Goal: Task Accomplishment & Management: Use online tool/utility

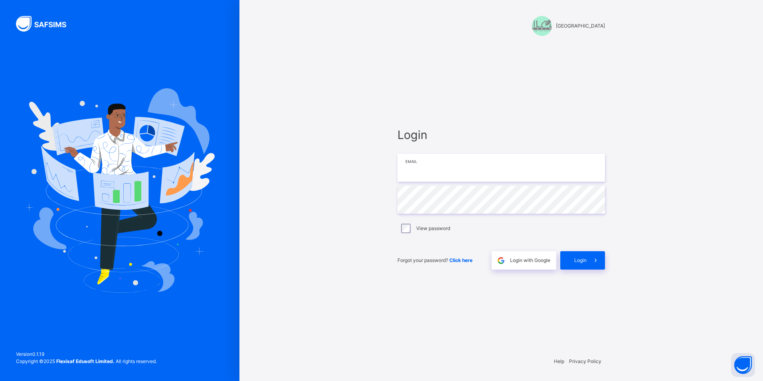
click at [422, 173] on input "email" at bounding box center [502, 168] width 208 height 28
paste input "**********"
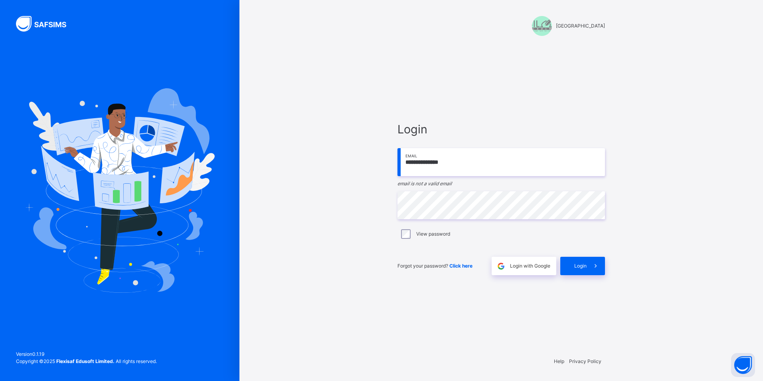
type input "**********"
drag, startPoint x: 459, startPoint y: 164, endPoint x: 397, endPoint y: 162, distance: 61.9
click at [397, 162] on div "**********" at bounding box center [502, 198] width 224 height 304
click at [444, 161] on input "email" at bounding box center [502, 162] width 208 height 28
type input "**********"
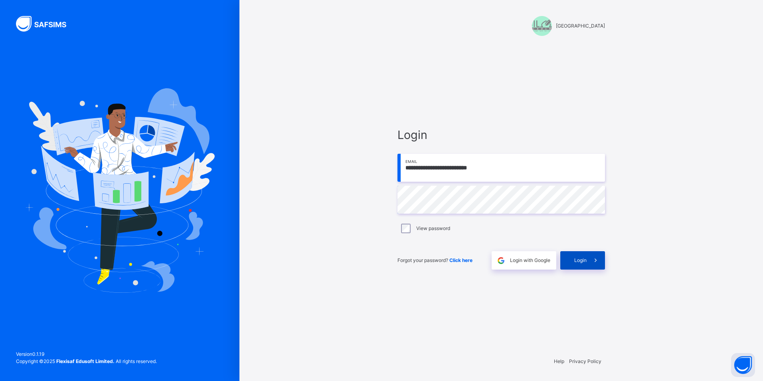
click at [584, 265] on div "Login" at bounding box center [583, 260] width 45 height 18
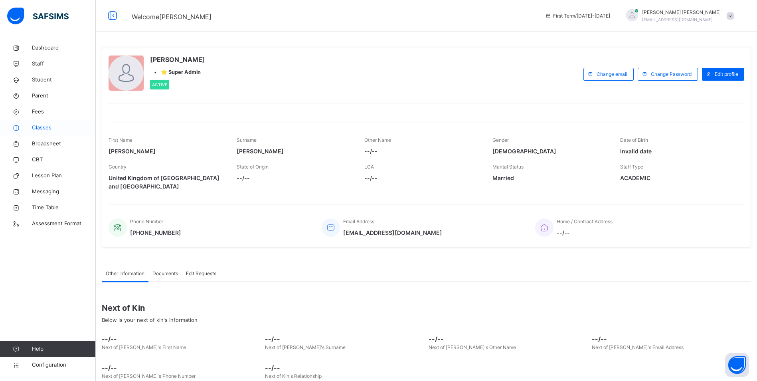
click at [39, 129] on span "Classes" at bounding box center [64, 128] width 64 height 8
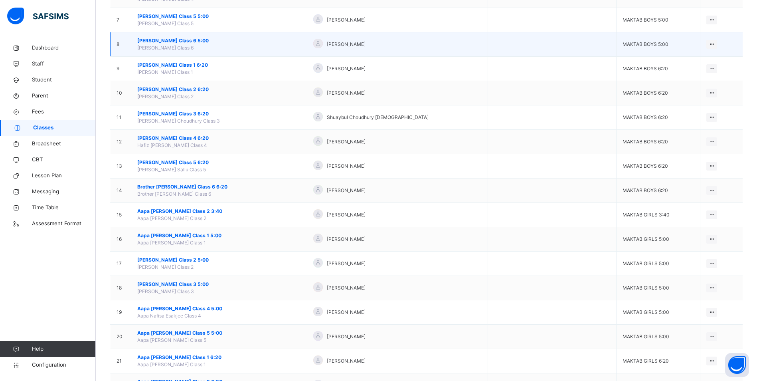
scroll to position [240, 0]
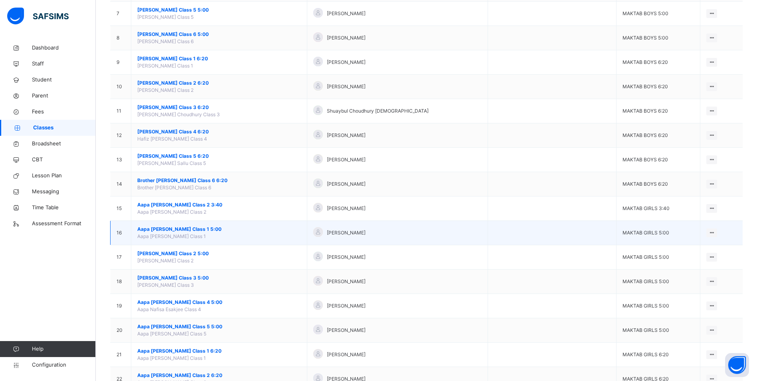
click at [197, 229] on span "Aapa [PERSON_NAME] Class 1 5:00" at bounding box center [219, 229] width 164 height 7
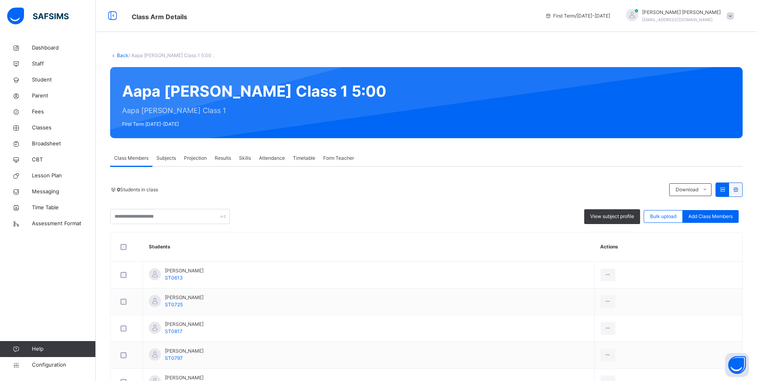
click at [265, 157] on span "Attendance" at bounding box center [272, 158] width 26 height 7
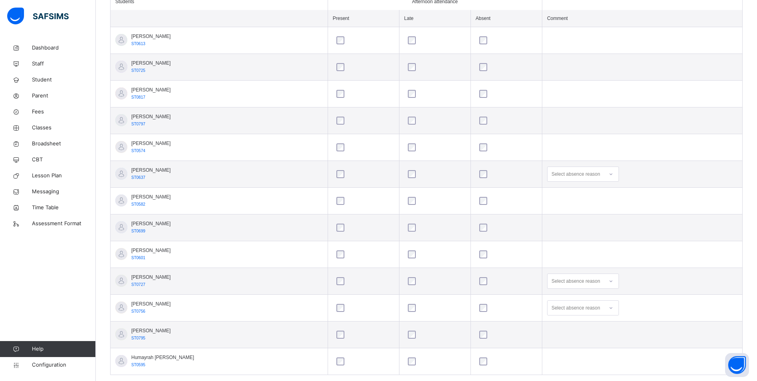
scroll to position [240, 0]
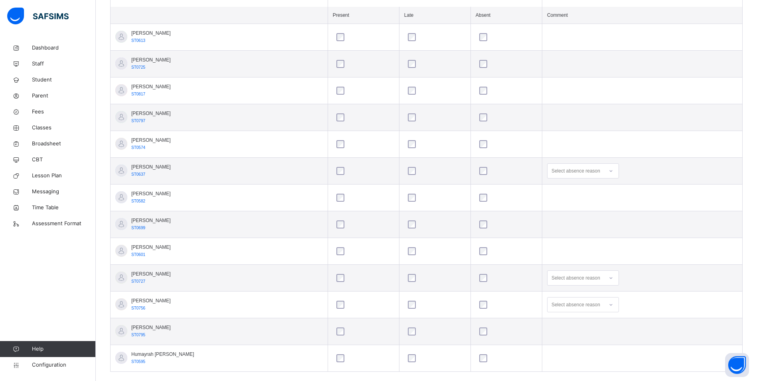
click at [609, 172] on icon at bounding box center [611, 171] width 5 height 8
click at [563, 267] on div "Personal reasons" at bounding box center [583, 268] width 71 height 14
click at [607, 279] on div "option Not well focused, 1 of 10. 10 results available. Use Up and Down to choo…" at bounding box center [583, 277] width 72 height 15
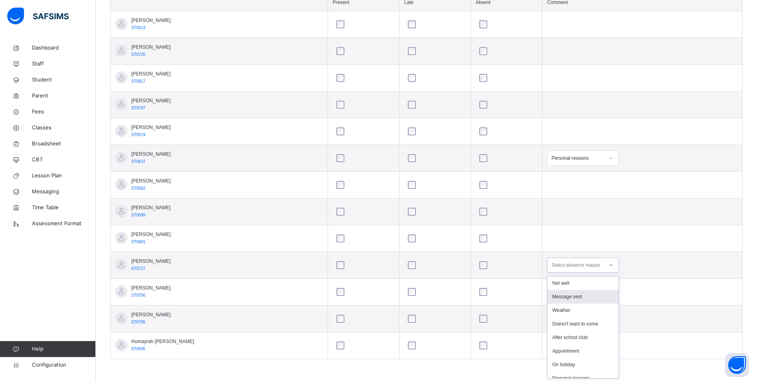
click at [588, 296] on div "Message sent" at bounding box center [583, 297] width 71 height 14
click at [609, 293] on icon at bounding box center [611, 292] width 5 height 8
click at [574, 309] on div "Not well" at bounding box center [583, 310] width 71 height 14
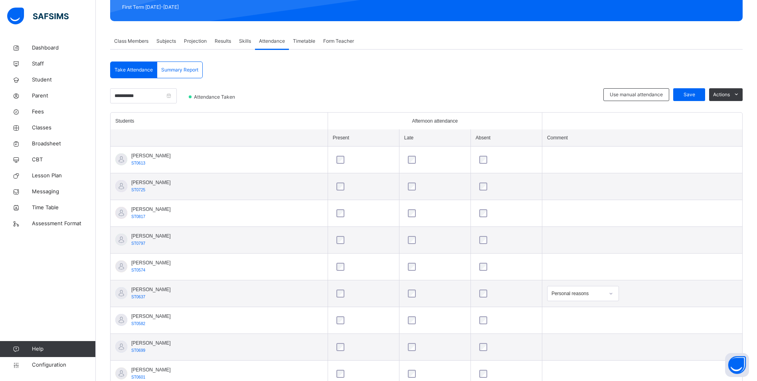
scroll to position [93, 0]
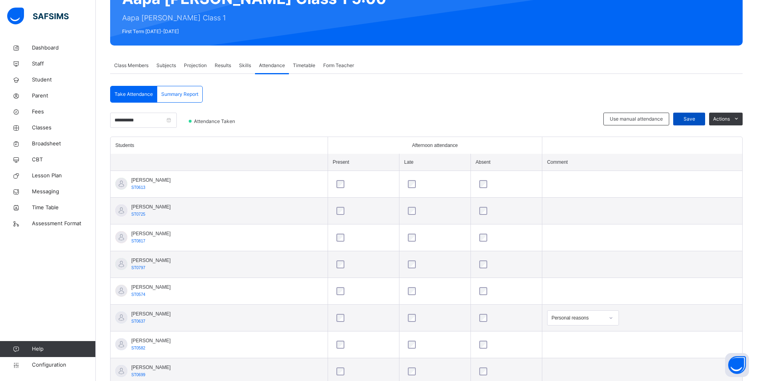
click at [697, 119] on span "Save" at bounding box center [690, 118] width 20 height 7
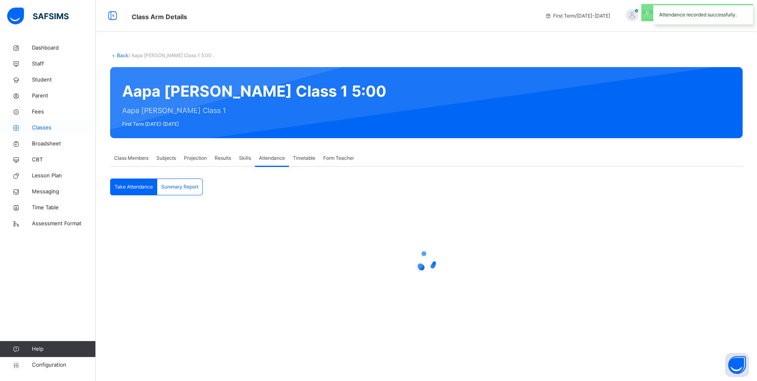
scroll to position [0, 0]
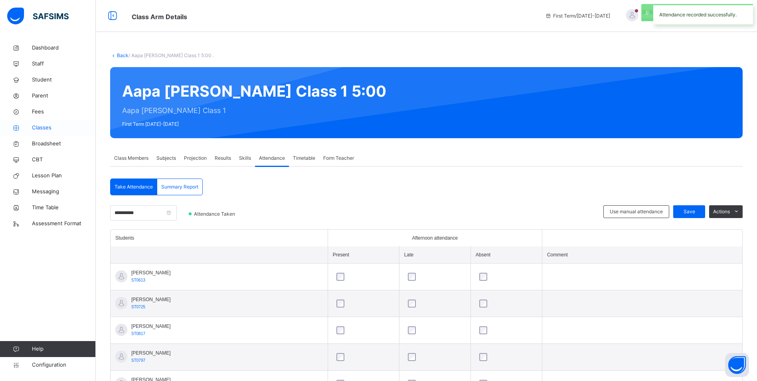
click at [42, 129] on span "Classes" at bounding box center [64, 128] width 64 height 8
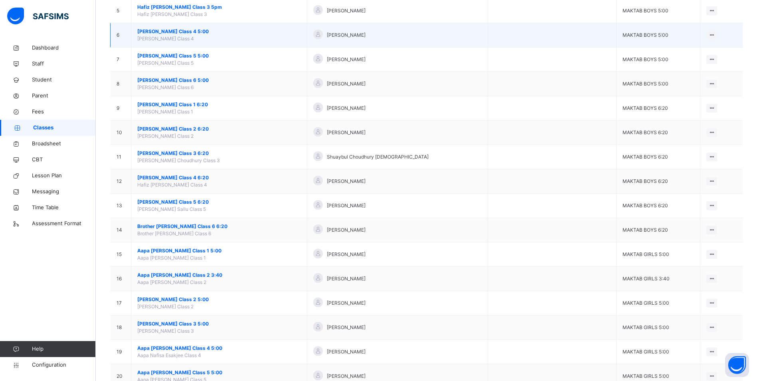
scroll to position [240, 0]
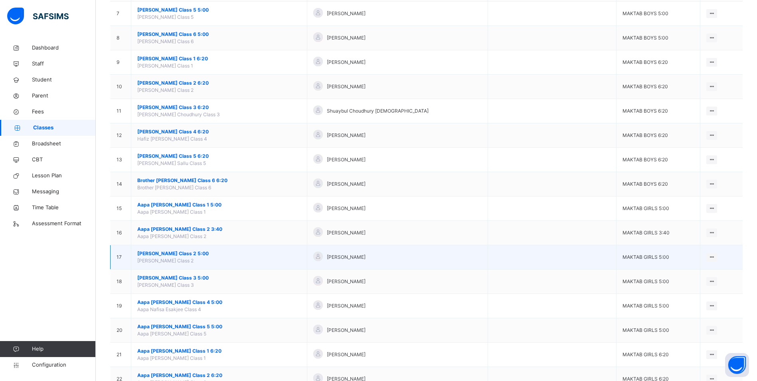
click at [178, 251] on span "[PERSON_NAME] Class 2 5:00" at bounding box center [219, 253] width 164 height 7
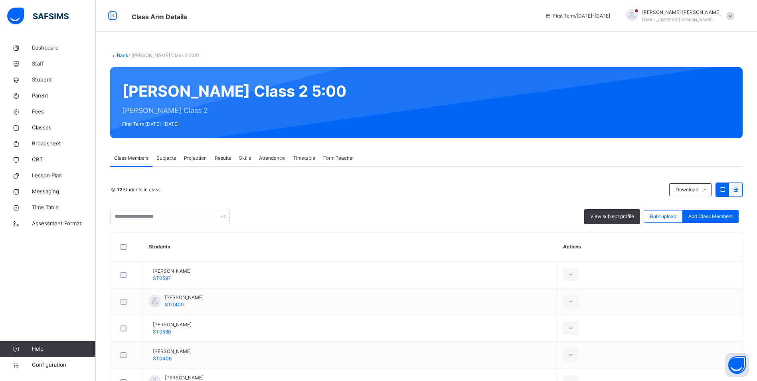
click at [277, 157] on span "Attendance" at bounding box center [272, 158] width 26 height 7
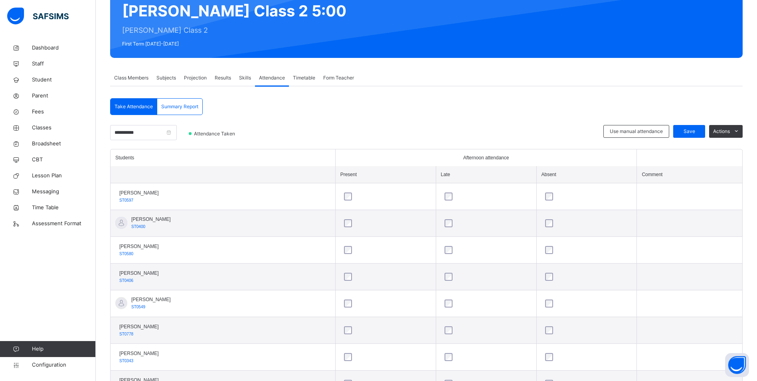
scroll to position [66, 0]
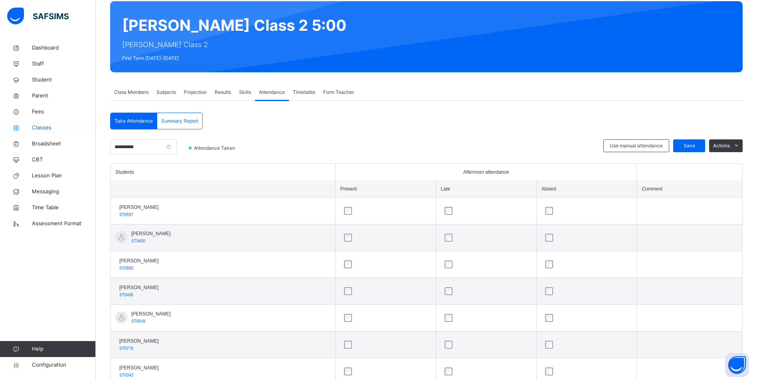
click at [40, 129] on span "Classes" at bounding box center [64, 128] width 64 height 8
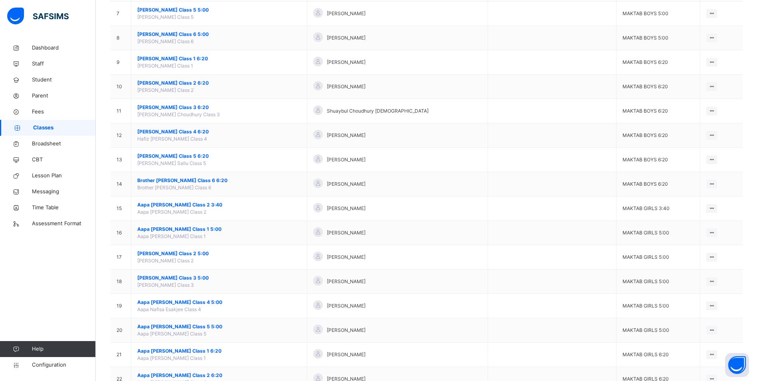
scroll to position [279, 0]
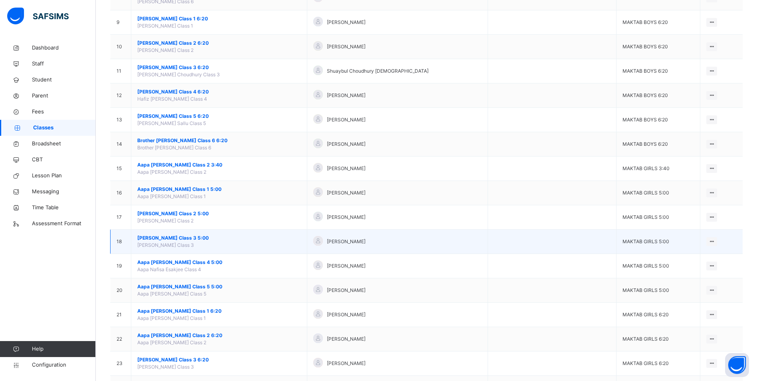
click at [168, 235] on span "[PERSON_NAME] Class 3 5:00" at bounding box center [219, 237] width 164 height 7
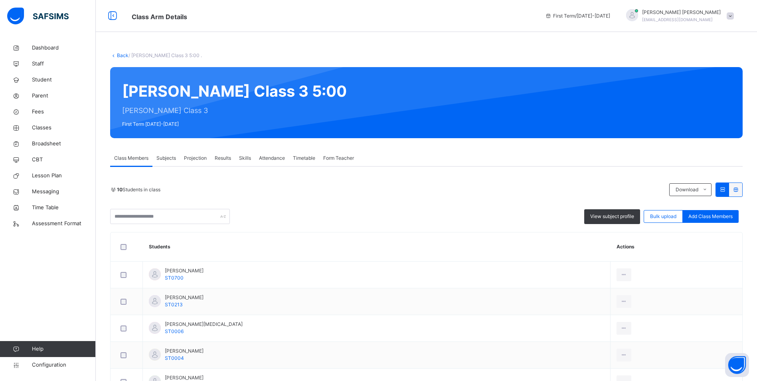
scroll to position [40, 0]
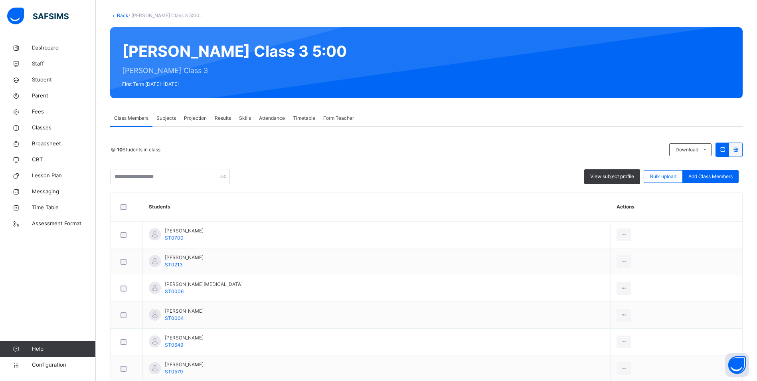
click at [275, 117] on span "Attendance" at bounding box center [272, 118] width 26 height 7
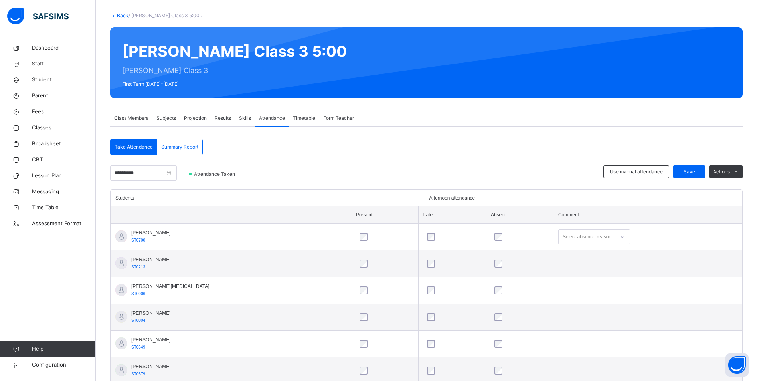
scroll to position [160, 0]
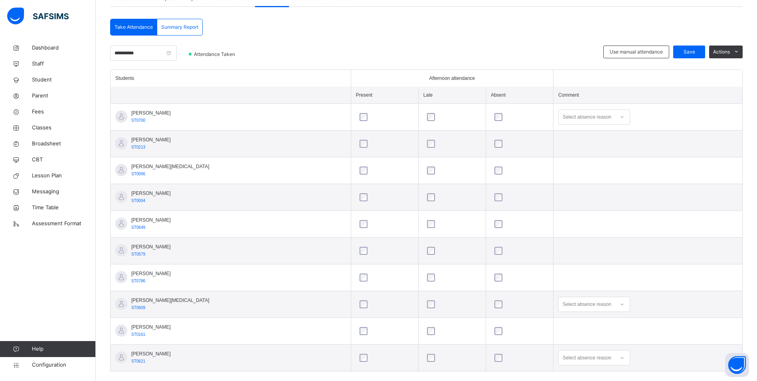
click at [620, 117] on icon at bounding box center [622, 117] width 5 height 8
click at [567, 228] on div "Personal reasons" at bounding box center [594, 230] width 71 height 14
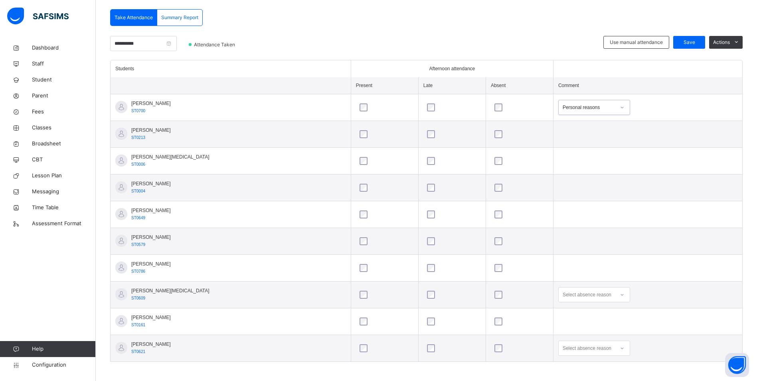
scroll to position [172, 0]
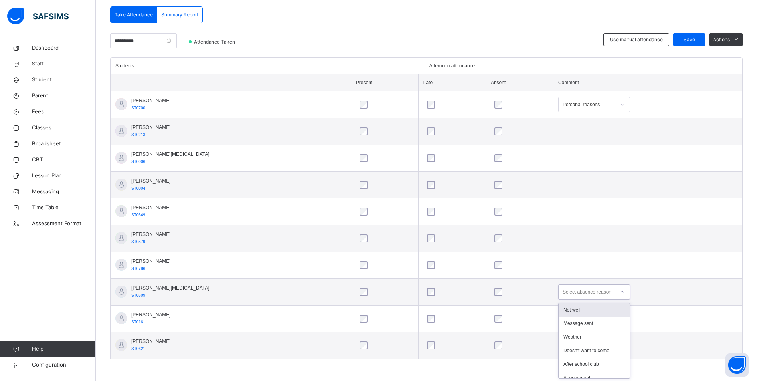
click at [620, 291] on icon at bounding box center [622, 292] width 5 height 8
click at [589, 326] on div "Message sent" at bounding box center [594, 324] width 71 height 14
click at [601, 350] on div "option On holiday focused, 7 of 10. 10 results available. Use Up and Down to ch…" at bounding box center [595, 345] width 72 height 15
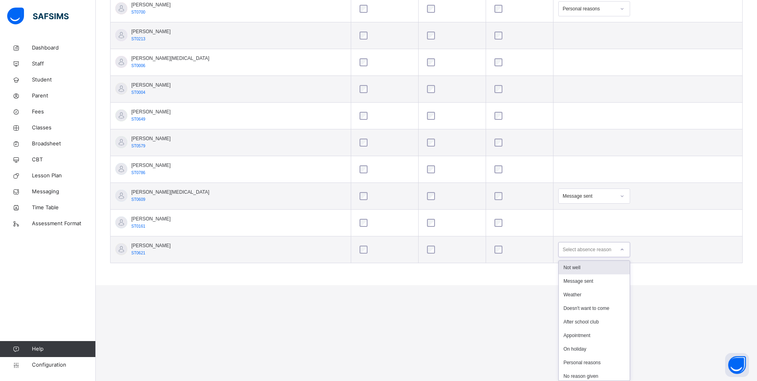
click at [559, 268] on div "Not well" at bounding box center [594, 268] width 71 height 14
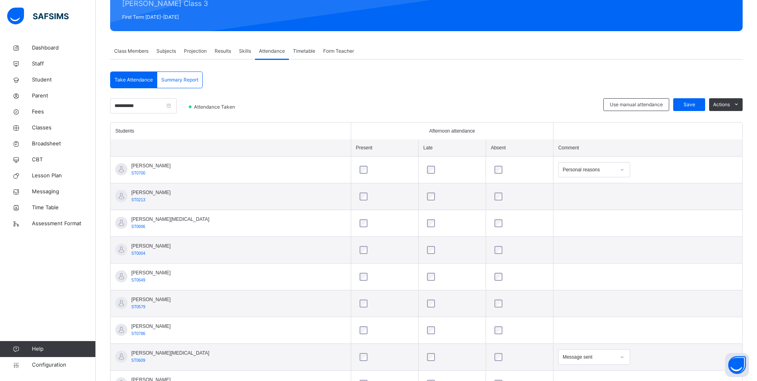
scroll to position [12, 0]
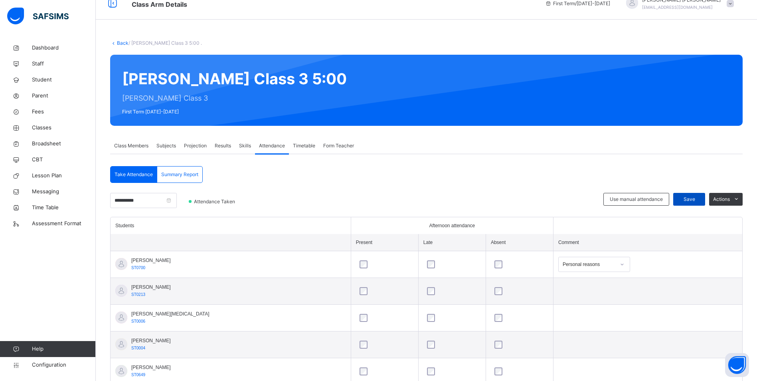
click at [693, 202] on span "Save" at bounding box center [690, 199] width 20 height 7
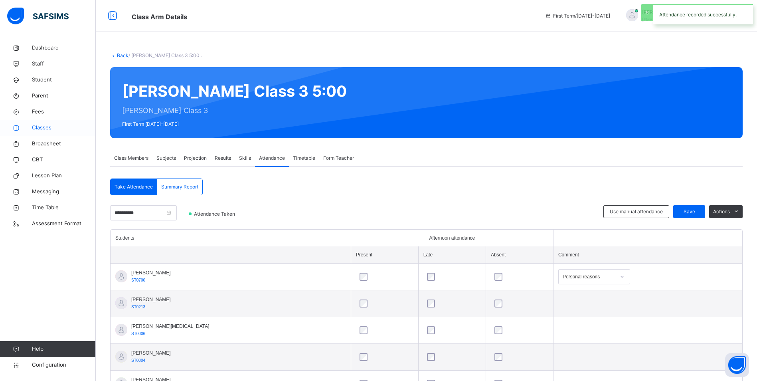
click at [44, 130] on span "Classes" at bounding box center [64, 128] width 64 height 8
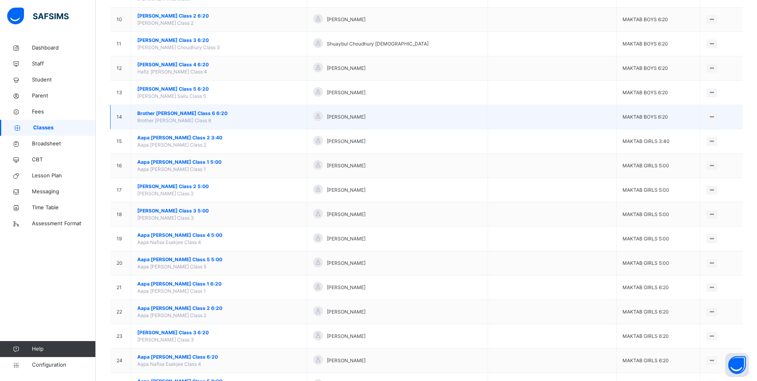
scroll to position [319, 0]
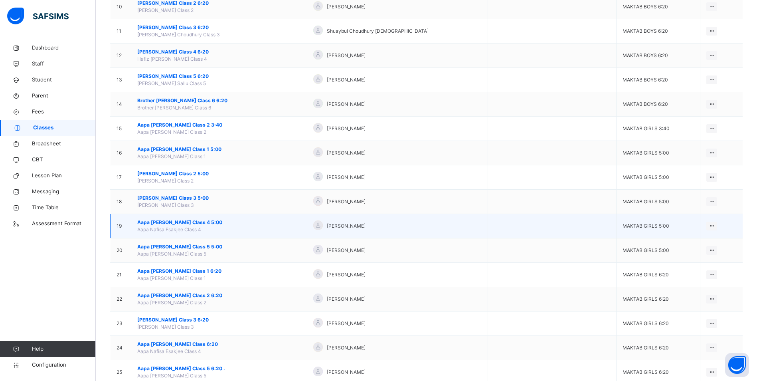
click at [196, 220] on span "Aapa [PERSON_NAME] Class 4 5:00" at bounding box center [219, 222] width 164 height 7
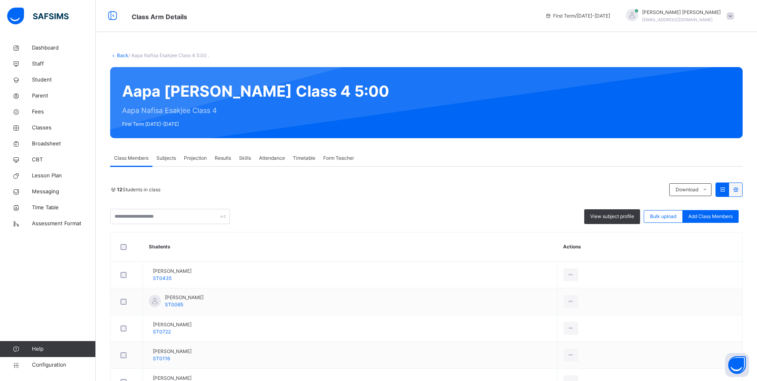
click at [279, 155] on span "Attendance" at bounding box center [272, 158] width 26 height 7
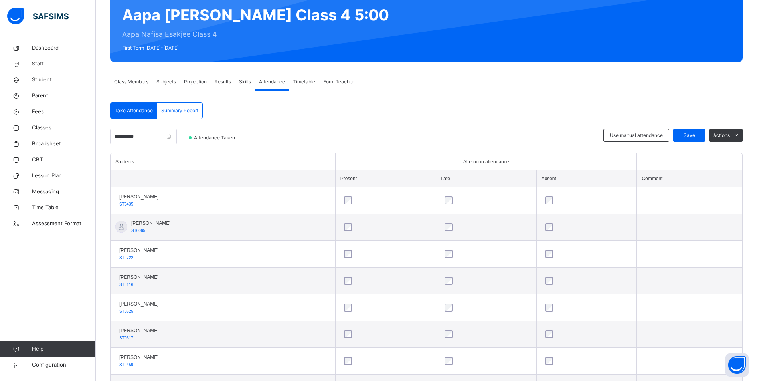
scroll to position [66, 0]
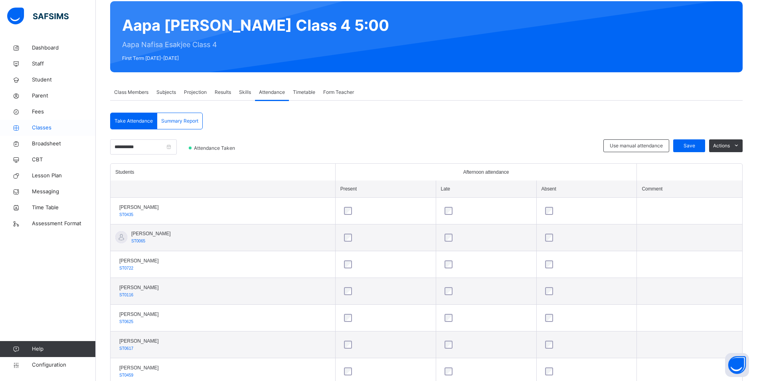
click at [46, 126] on span "Classes" at bounding box center [64, 128] width 64 height 8
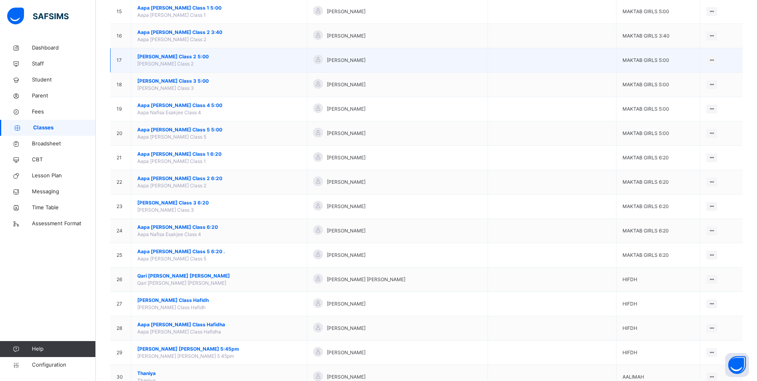
scroll to position [439, 0]
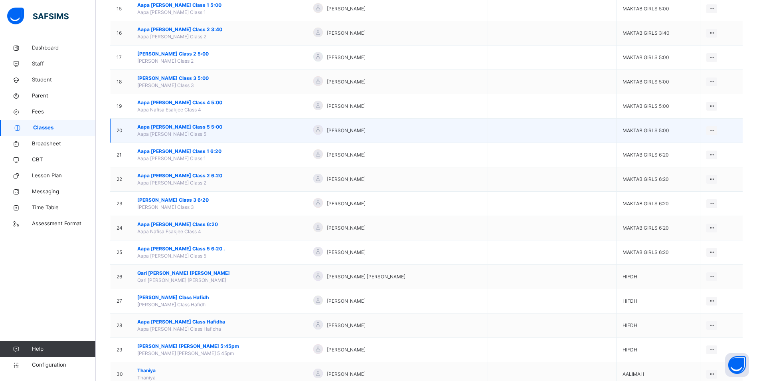
click at [185, 127] on span "Aapa [PERSON_NAME] Class 5 5:00" at bounding box center [219, 126] width 164 height 7
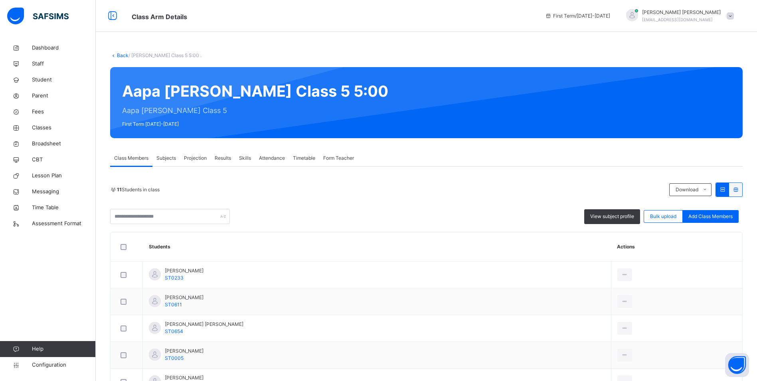
click at [273, 156] on span "Attendance" at bounding box center [272, 158] width 26 height 7
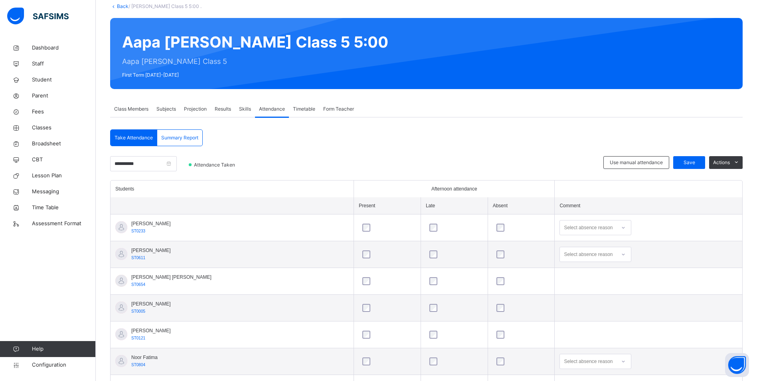
scroll to position [80, 0]
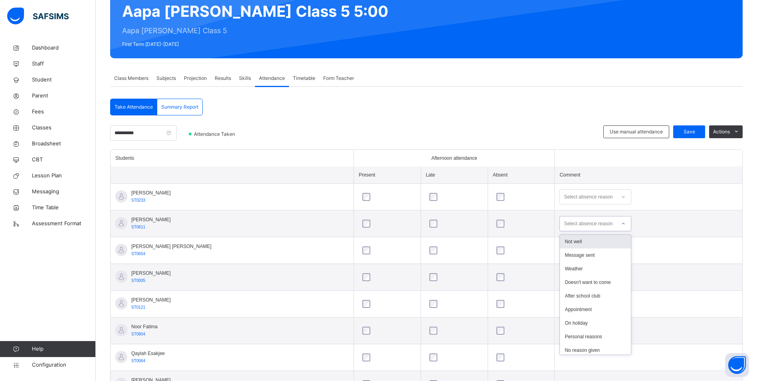
click at [621, 221] on icon at bounding box center [623, 224] width 5 height 8
click at [569, 240] on div "Not well" at bounding box center [595, 242] width 71 height 14
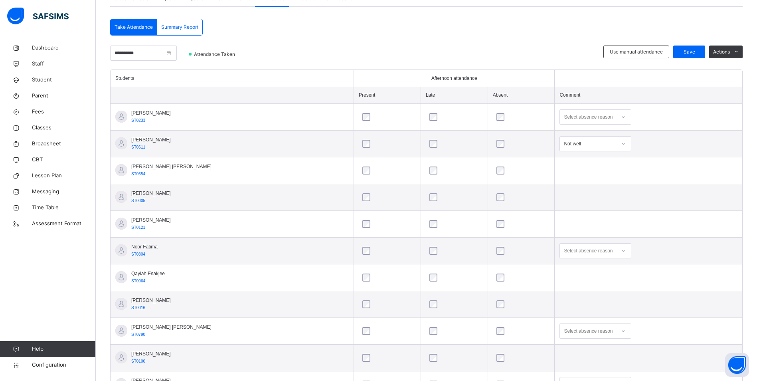
scroll to position [199, 0]
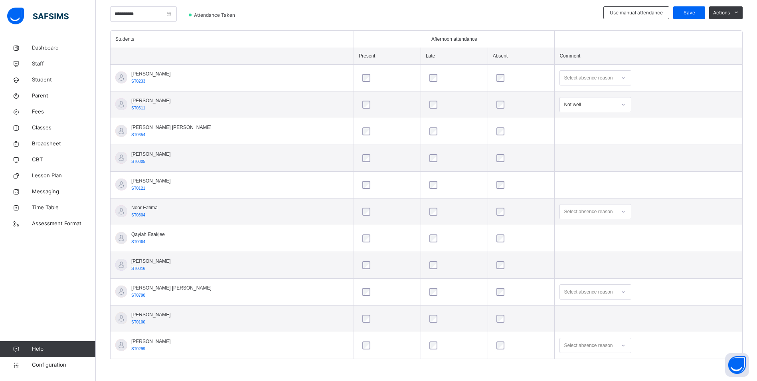
click at [602, 345] on div "Select absence reason" at bounding box center [596, 345] width 72 height 15
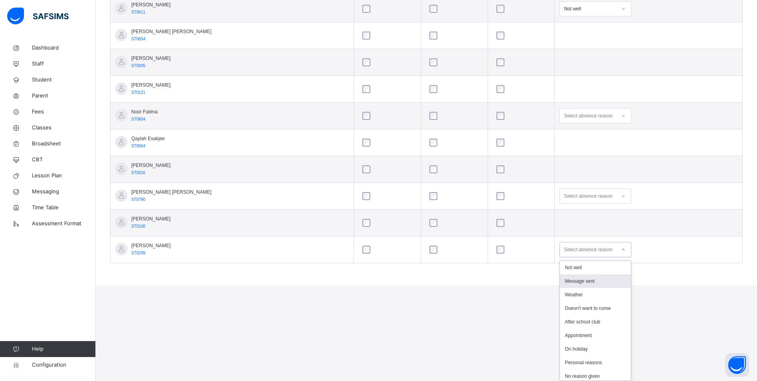
click at [566, 279] on div "Message sent" at bounding box center [595, 281] width 71 height 14
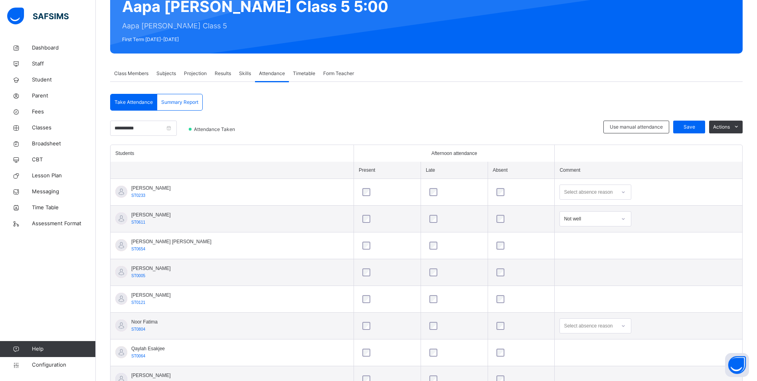
scroll to position [79, 0]
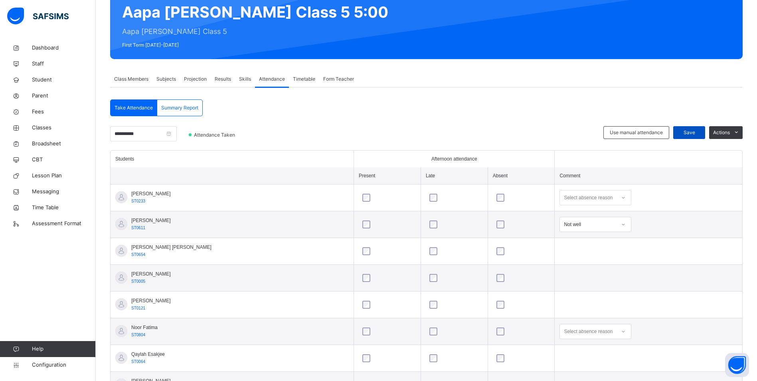
click at [691, 131] on span "Save" at bounding box center [690, 132] width 20 height 7
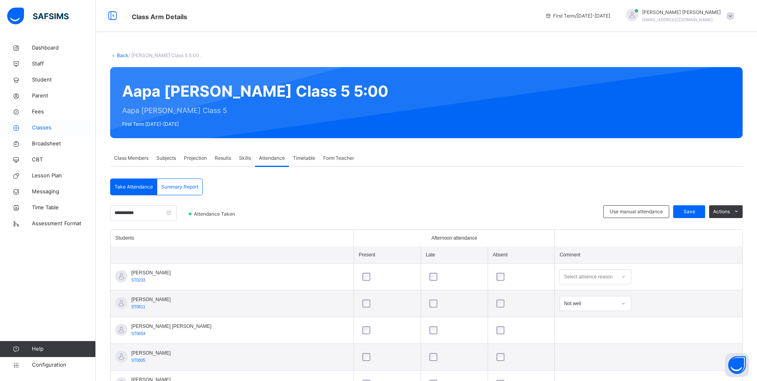
click at [43, 125] on span "Classes" at bounding box center [64, 128] width 64 height 8
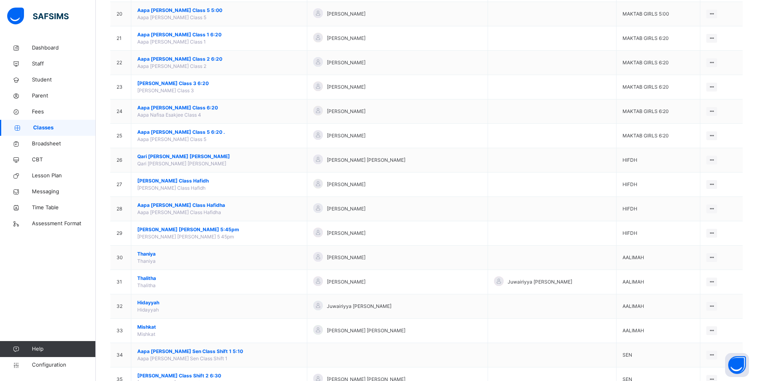
scroll to position [559, 0]
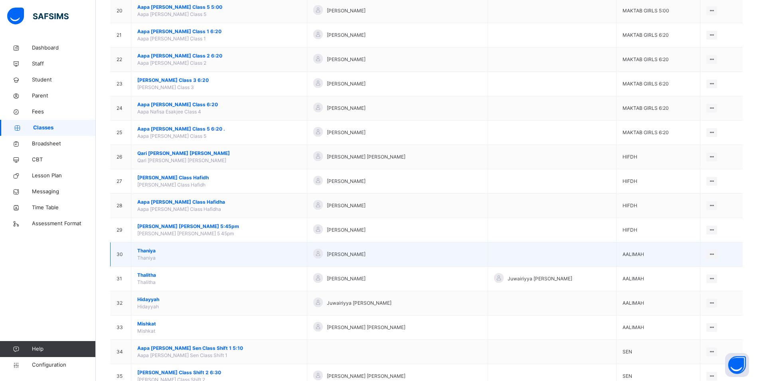
click at [153, 250] on span "Thaniya" at bounding box center [219, 250] width 164 height 7
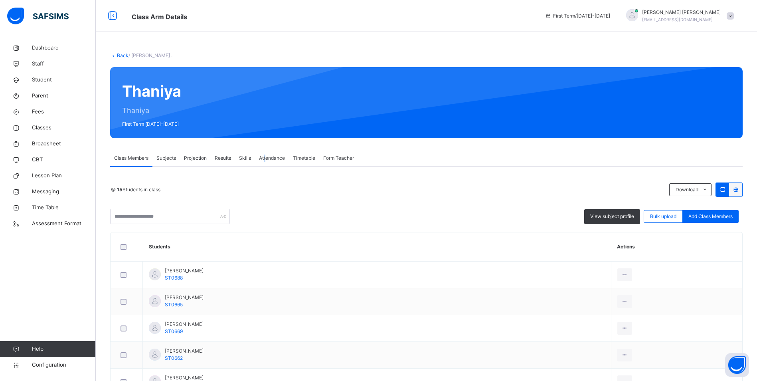
click at [265, 158] on span "Attendance" at bounding box center [272, 158] width 26 height 7
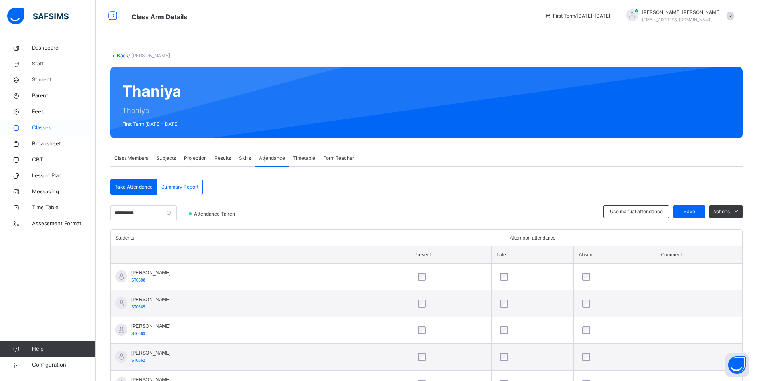
drag, startPoint x: 39, startPoint y: 123, endPoint x: 55, endPoint y: 135, distance: 20.0
click at [39, 123] on link "Classes" at bounding box center [48, 128] width 96 height 16
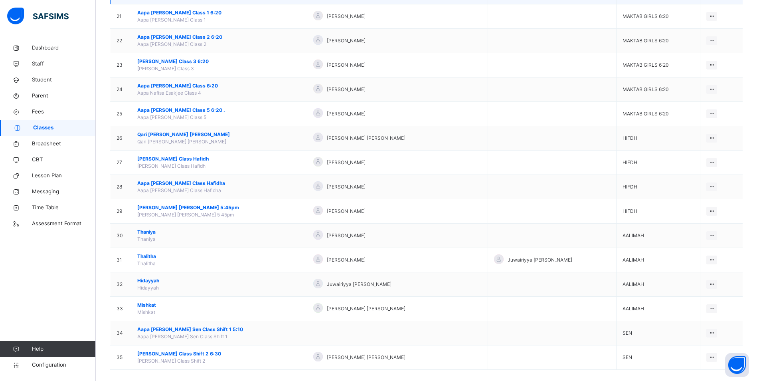
scroll to position [586, 0]
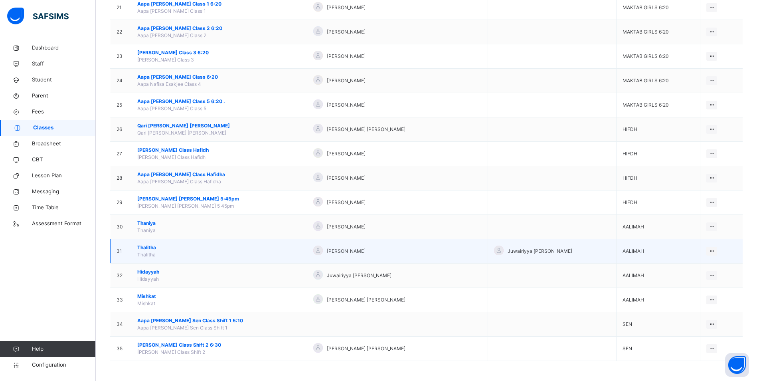
click at [145, 248] on span "Thalitha" at bounding box center [219, 247] width 164 height 7
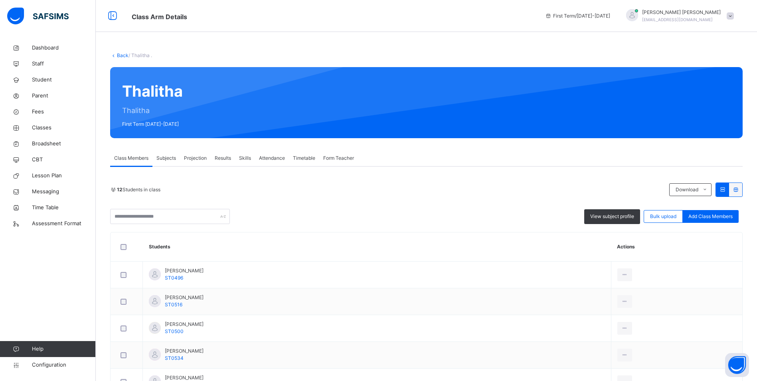
click at [274, 157] on span "Attendance" at bounding box center [272, 158] width 26 height 7
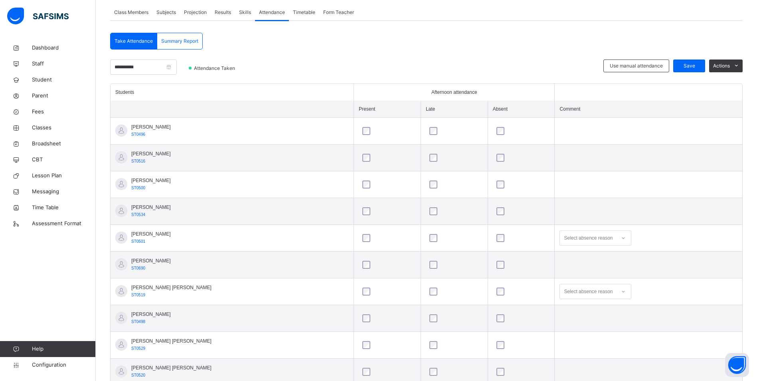
scroll to position [26, 0]
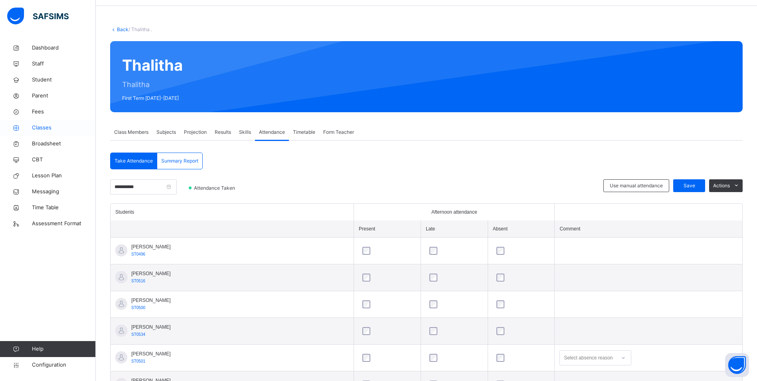
click at [48, 127] on span "Classes" at bounding box center [64, 128] width 64 height 8
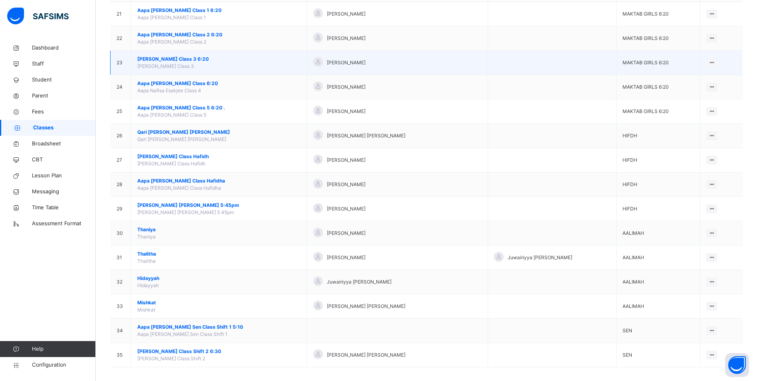
scroll to position [586, 0]
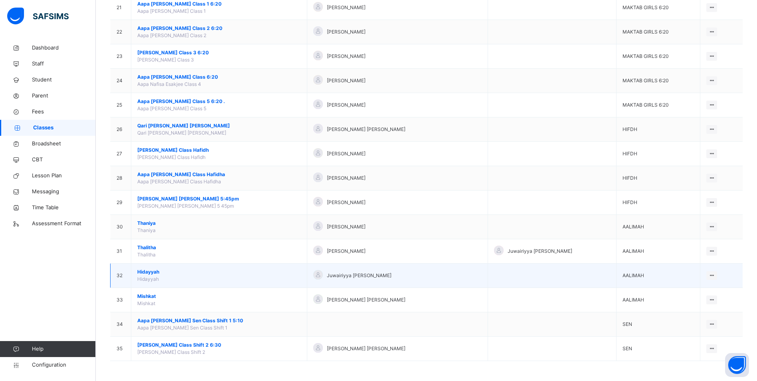
click at [152, 269] on span "Hidayyah" at bounding box center [219, 271] width 164 height 7
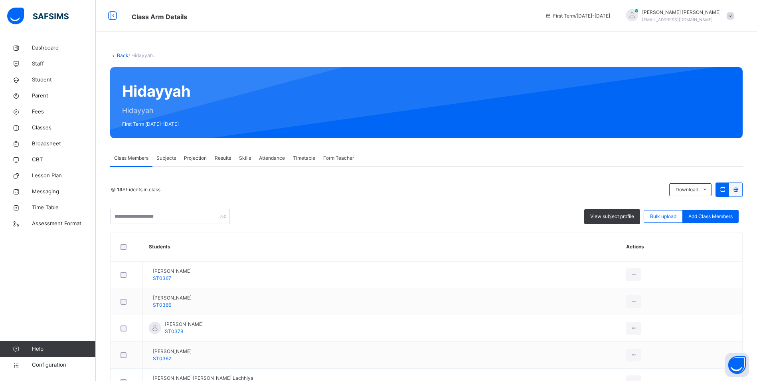
click at [276, 156] on span "Attendance" at bounding box center [272, 158] width 26 height 7
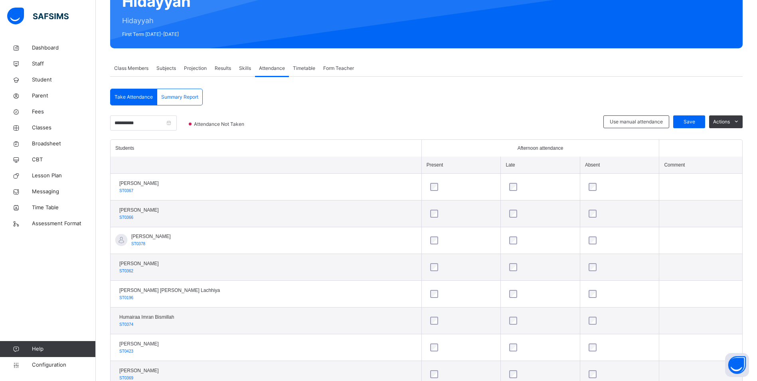
scroll to position [160, 0]
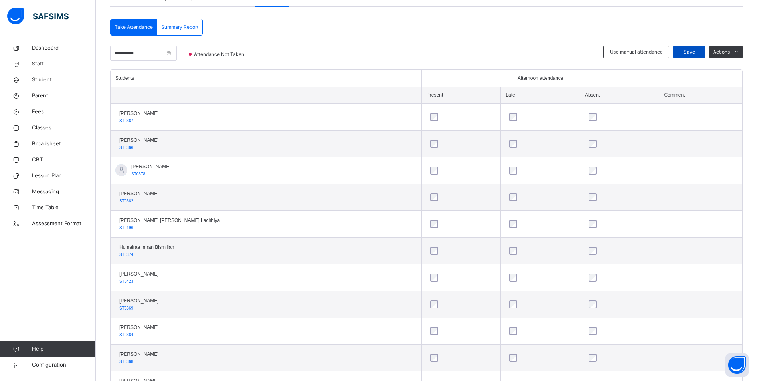
click at [694, 53] on span "Save" at bounding box center [690, 51] width 20 height 7
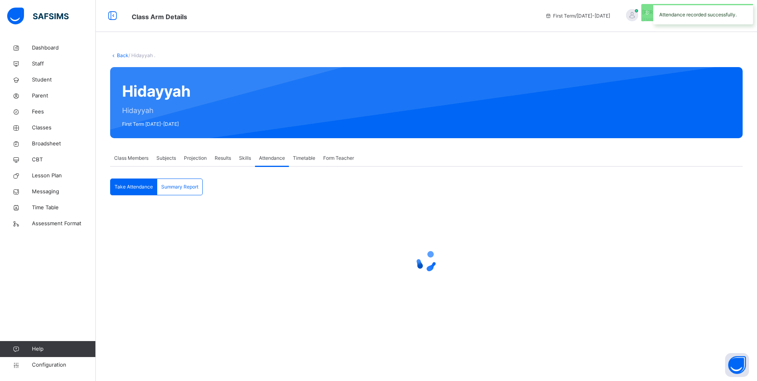
scroll to position [0, 0]
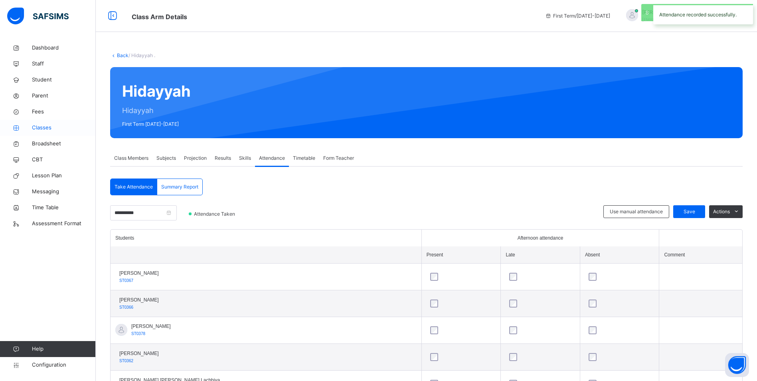
click at [45, 123] on link "Classes" at bounding box center [48, 128] width 96 height 16
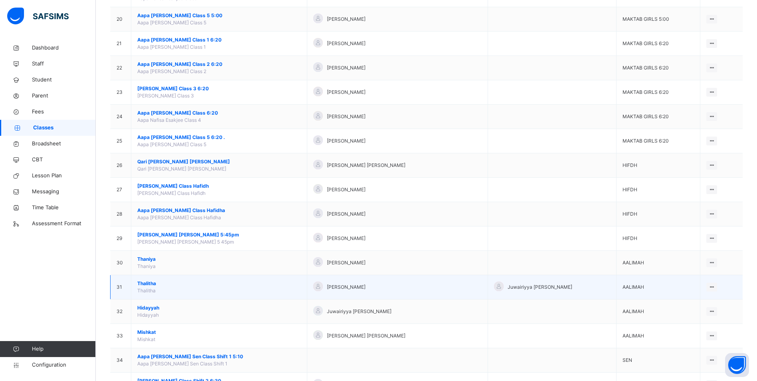
scroll to position [586, 0]
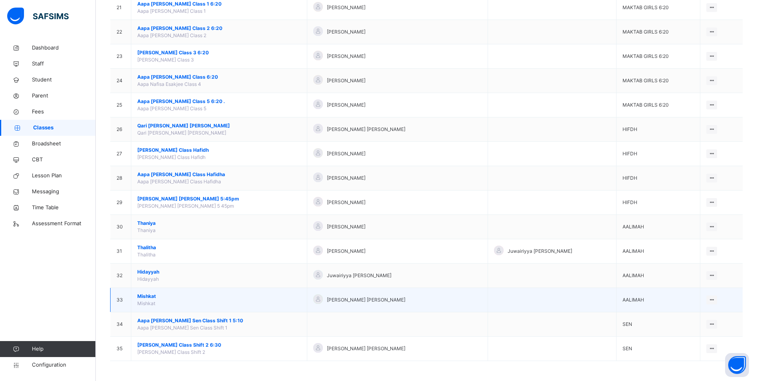
click at [145, 296] on span "Mishkat" at bounding box center [219, 296] width 164 height 7
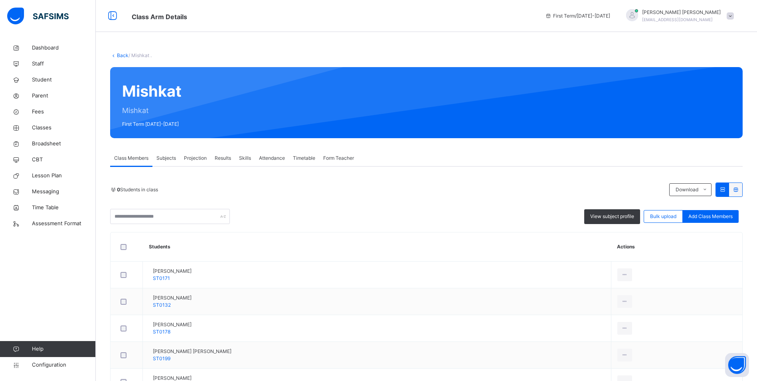
click at [271, 155] on span "Attendance" at bounding box center [272, 158] width 26 height 7
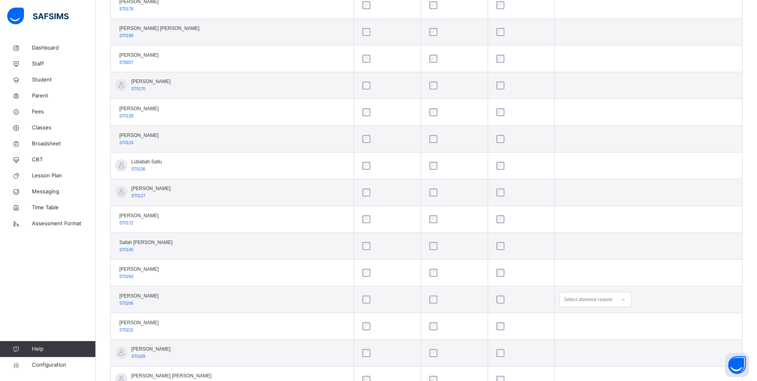
scroll to position [279, 0]
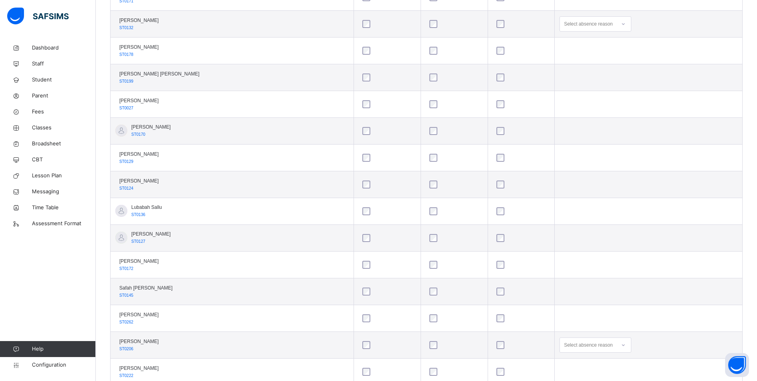
click at [617, 22] on div at bounding box center [624, 24] width 14 height 13
click at [577, 53] on div "Message sent" at bounding box center [595, 56] width 71 height 14
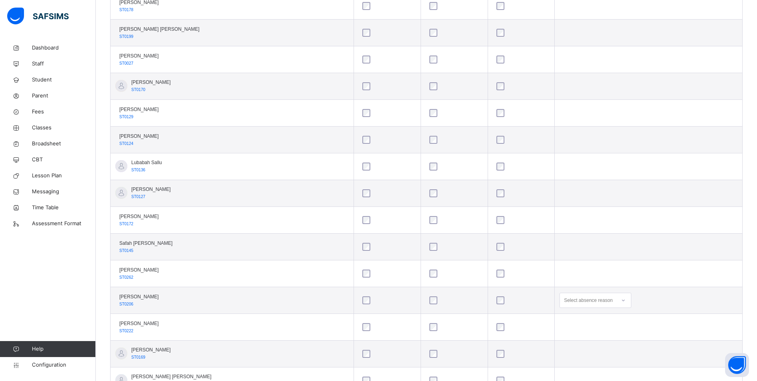
scroll to position [359, 0]
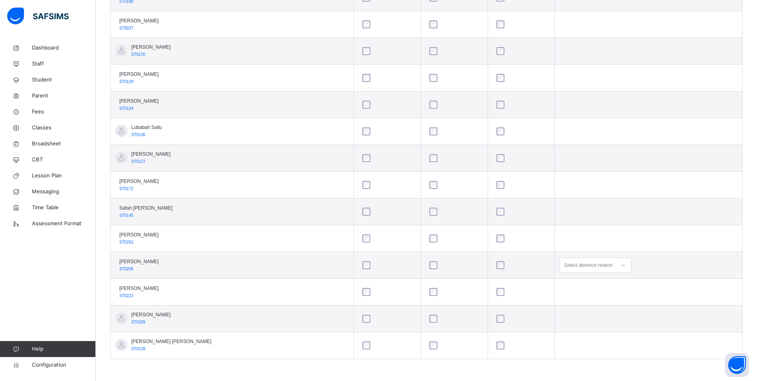
click at [621, 267] on icon at bounding box center [623, 265] width 5 height 8
click at [567, 298] on div "Message sent" at bounding box center [595, 297] width 71 height 14
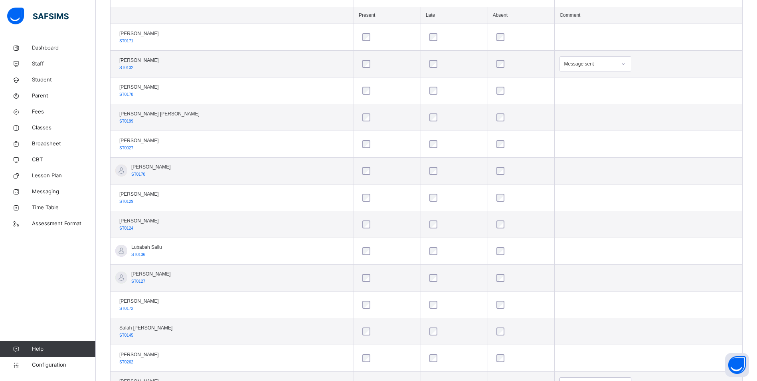
scroll to position [120, 0]
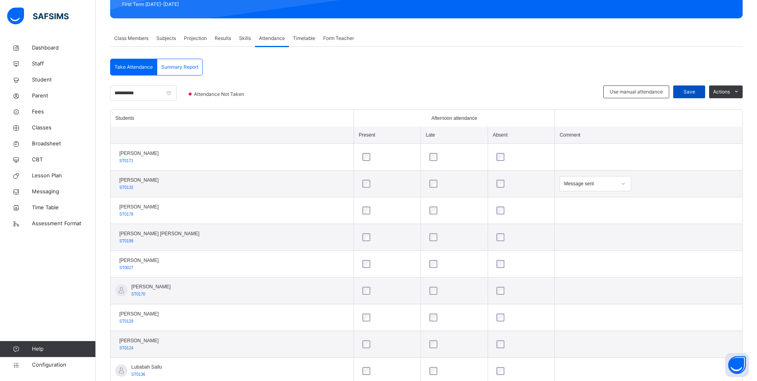
click at [695, 92] on span "Save" at bounding box center [690, 91] width 20 height 7
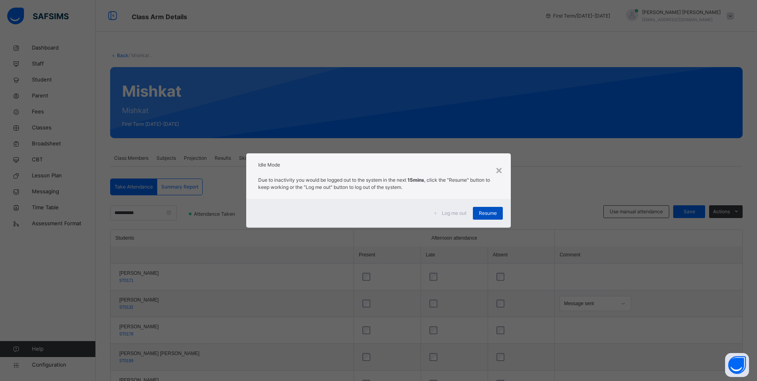
click at [483, 211] on span "Resume" at bounding box center [488, 213] width 18 height 7
click at [491, 212] on span "Resume" at bounding box center [488, 213] width 18 height 7
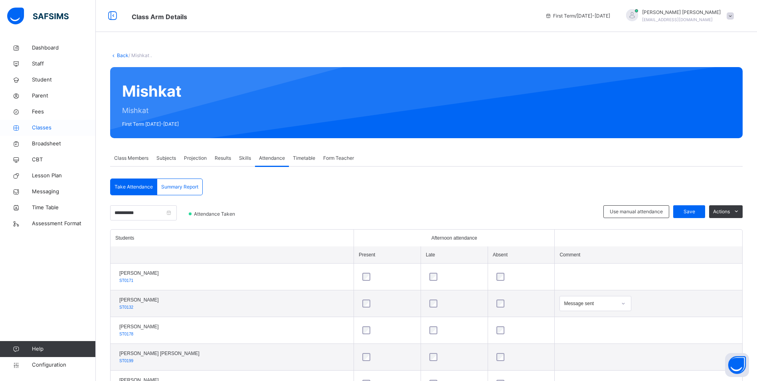
click at [44, 124] on span "Classes" at bounding box center [64, 128] width 64 height 8
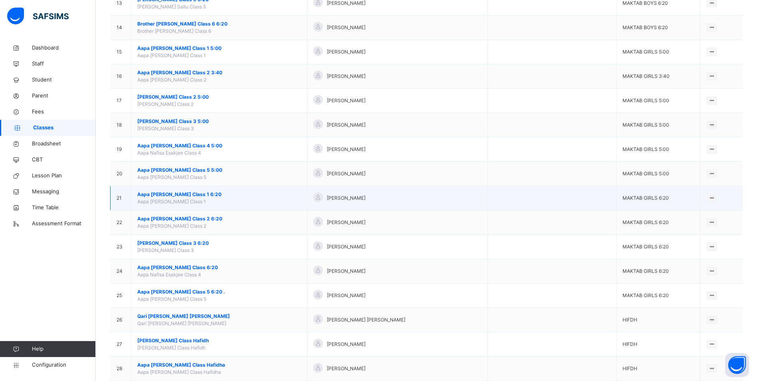
scroll to position [399, 0]
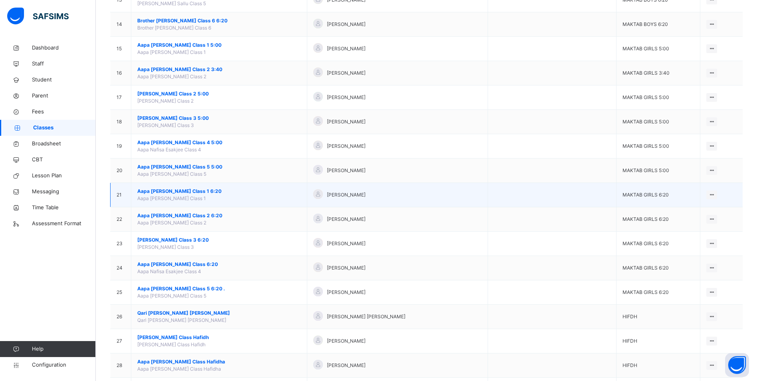
click at [204, 189] on span "Aapa [PERSON_NAME] Class 1 6:20" at bounding box center [219, 191] width 164 height 7
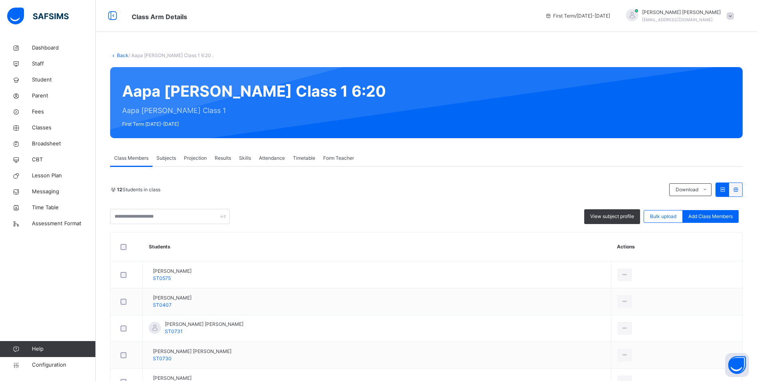
click at [281, 159] on span "Attendance" at bounding box center [272, 158] width 26 height 7
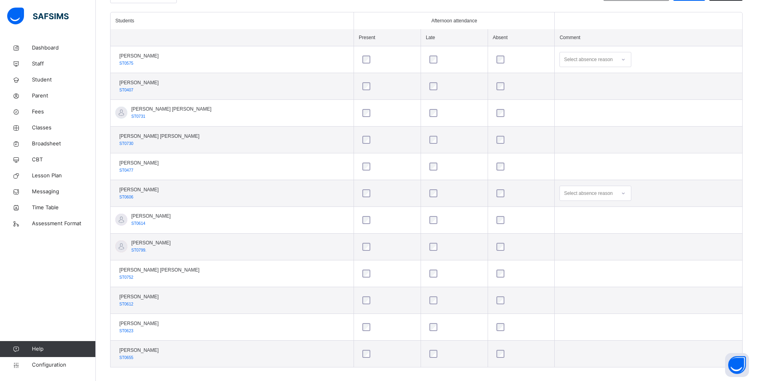
scroll to position [226, 0]
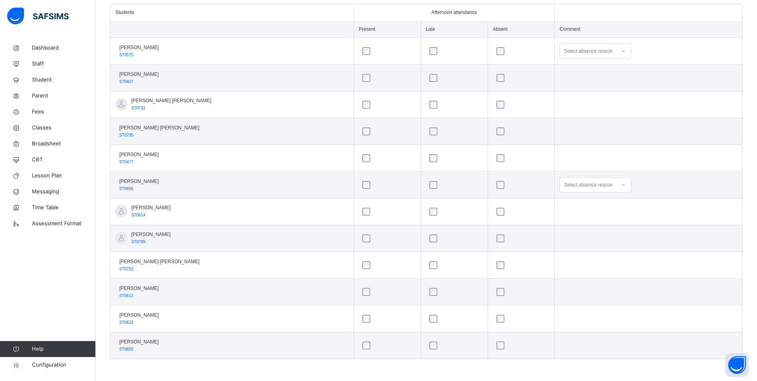
click at [617, 185] on div at bounding box center [624, 184] width 14 height 13
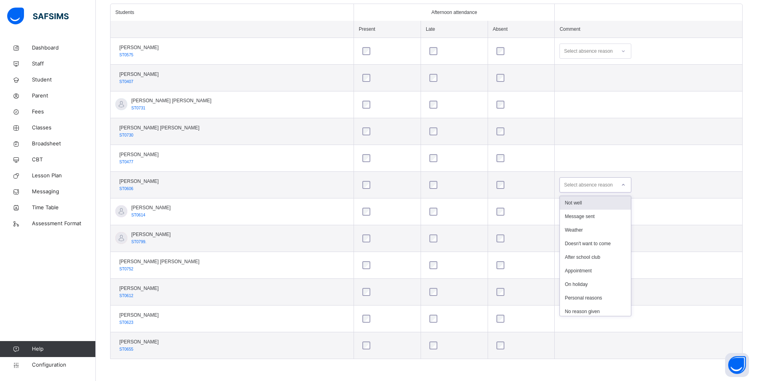
click at [583, 202] on div "Not well" at bounding box center [595, 203] width 71 height 14
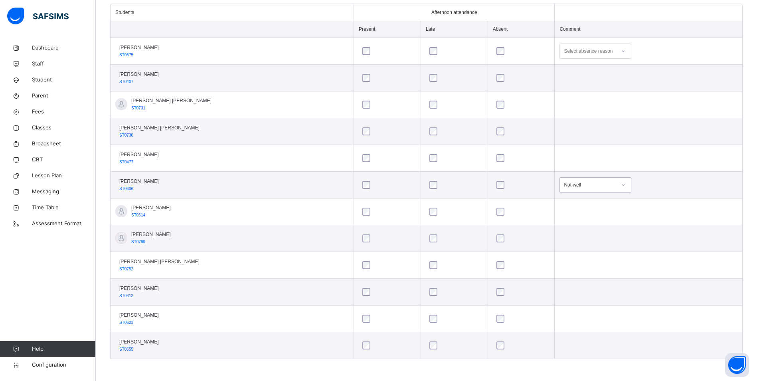
scroll to position [106, 0]
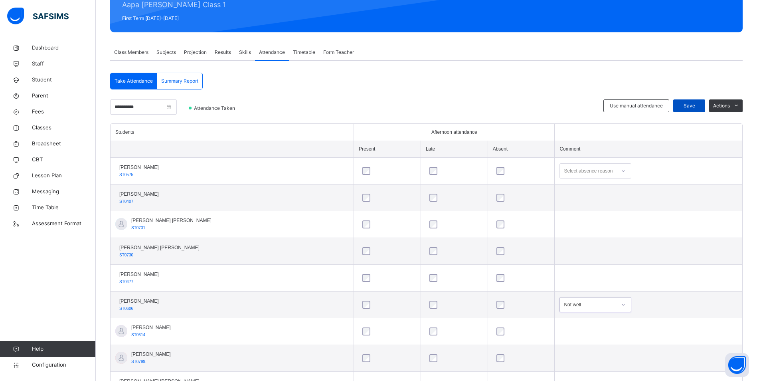
click at [697, 107] on span "Save" at bounding box center [690, 105] width 20 height 7
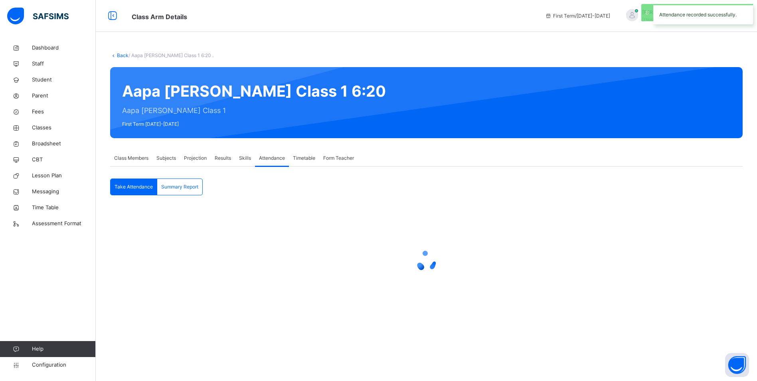
scroll to position [0, 0]
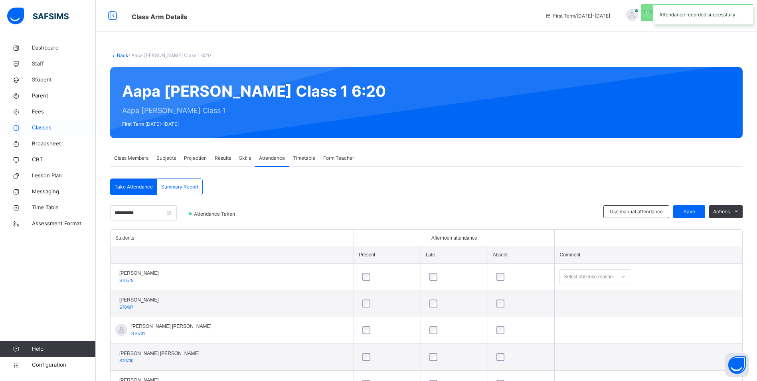
click at [46, 129] on span "Classes" at bounding box center [64, 128] width 64 height 8
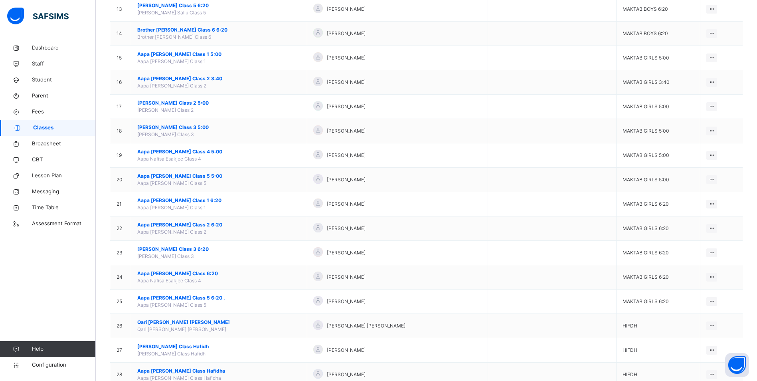
scroll to position [399, 0]
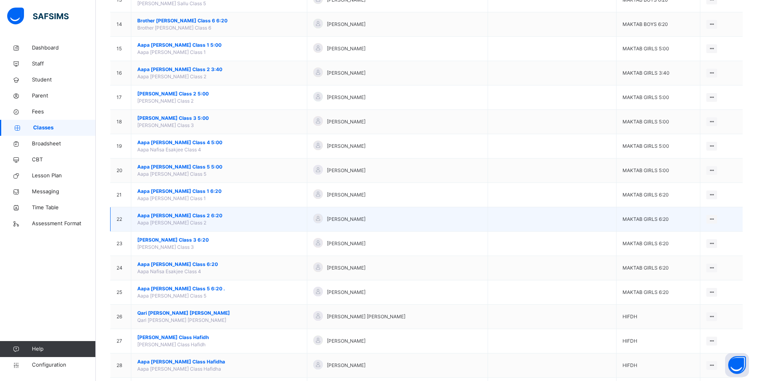
click at [205, 216] on span "Aapa [PERSON_NAME] Class 2 6:20" at bounding box center [219, 215] width 164 height 7
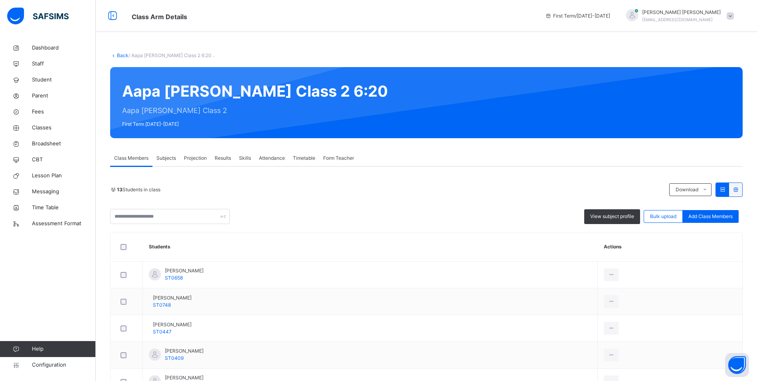
click at [275, 160] on span "Attendance" at bounding box center [272, 158] width 26 height 7
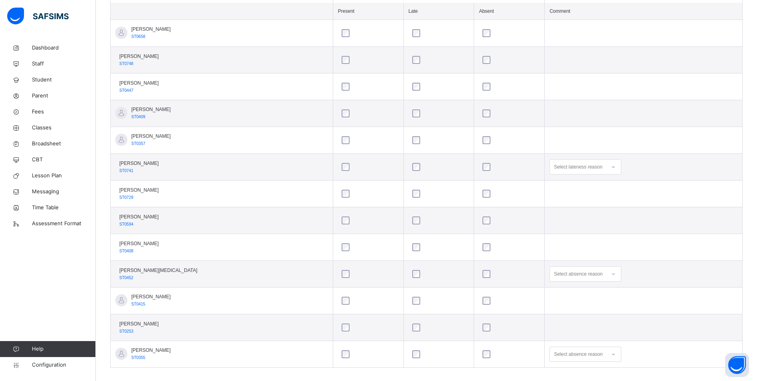
scroll to position [252, 0]
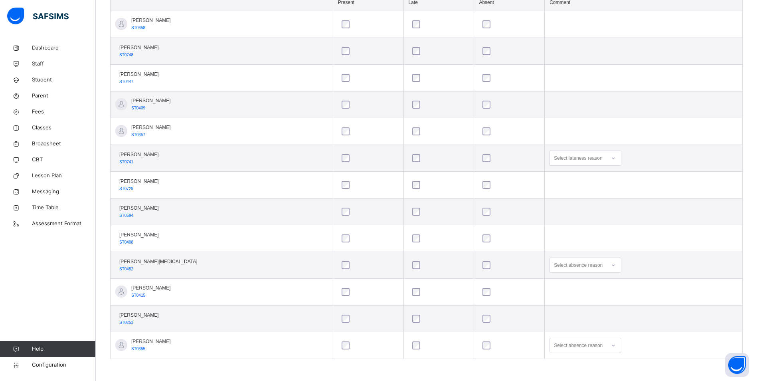
click at [608, 262] on div at bounding box center [614, 265] width 14 height 13
drag, startPoint x: 608, startPoint y: 304, endPoint x: 611, endPoint y: 323, distance: 19.0
click at [611, 323] on div "Not well Message sent Weather Doesn't want to come After school club Appointmen…" at bounding box center [585, 327] width 71 height 102
click at [581, 375] on div "Personal reasons" at bounding box center [585, 378] width 71 height 14
click at [610, 346] on div "Select absence reason" at bounding box center [586, 345] width 72 height 15
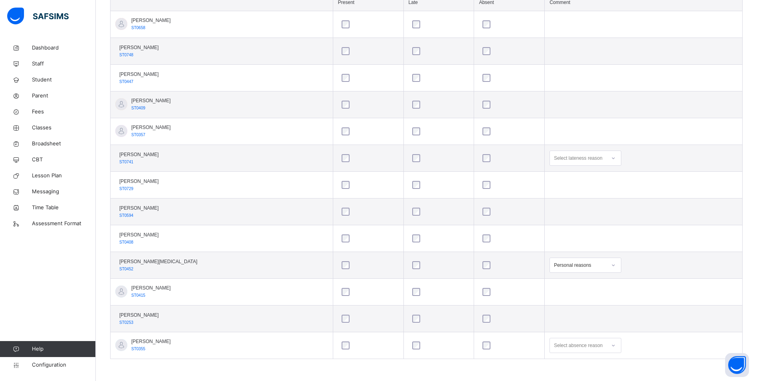
scroll to position [348, 0]
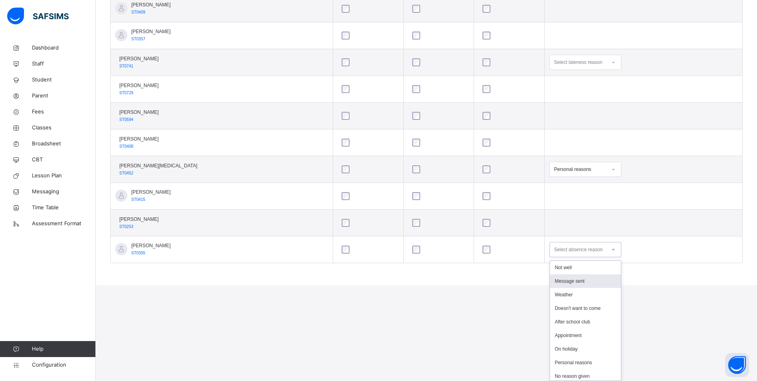
click at [571, 281] on div "Message sent" at bounding box center [585, 281] width 71 height 14
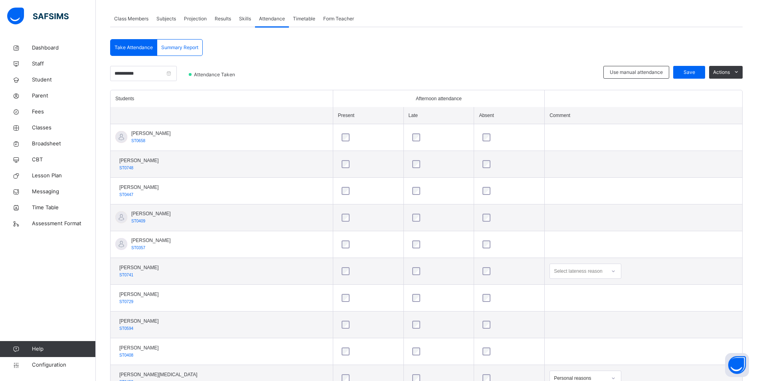
scroll to position [133, 0]
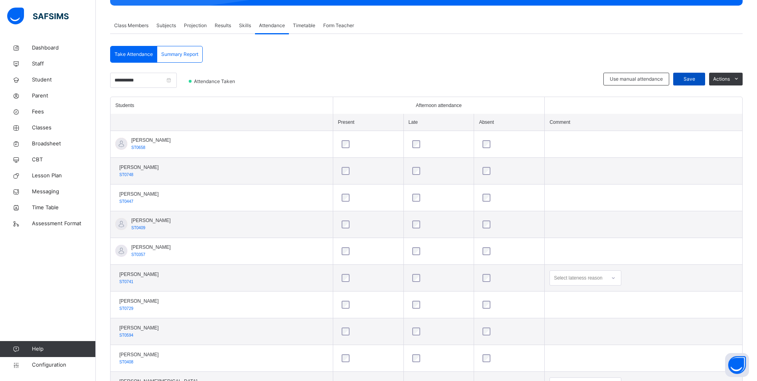
click at [699, 77] on span "Save" at bounding box center [690, 78] width 20 height 7
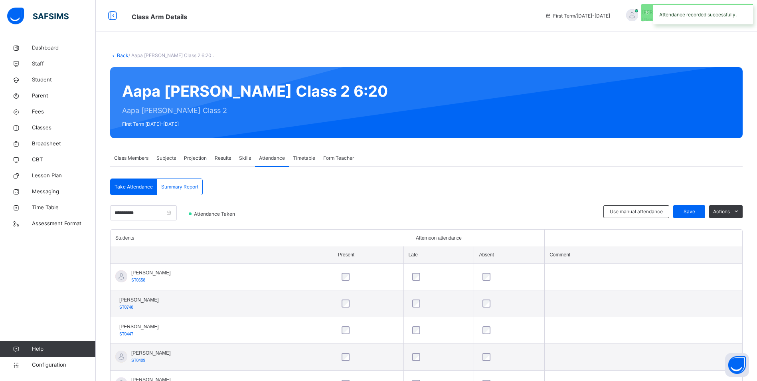
click at [44, 126] on span "Classes" at bounding box center [64, 128] width 64 height 8
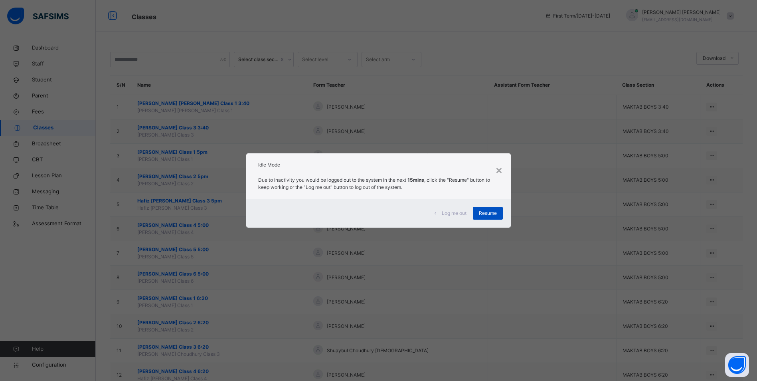
click at [485, 212] on span "Resume" at bounding box center [488, 213] width 18 height 7
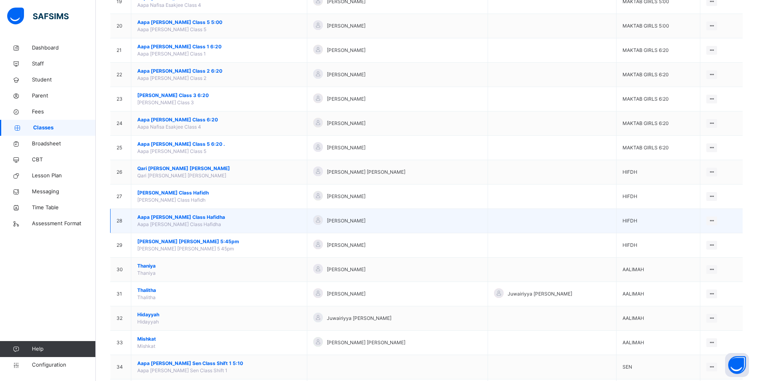
scroll to position [586, 0]
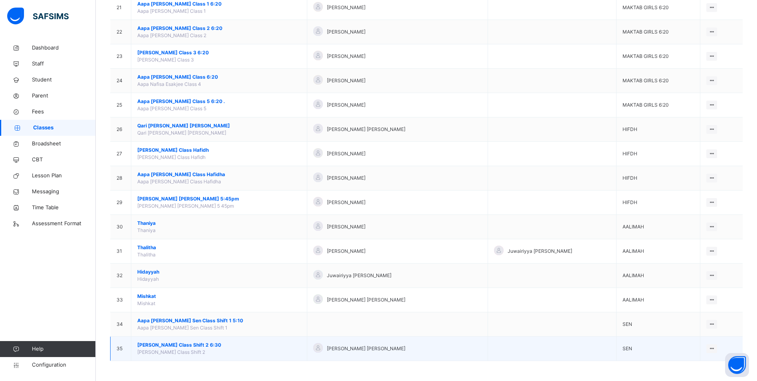
click at [188, 347] on span "[PERSON_NAME] Class Shift 2 6:30" at bounding box center [219, 344] width 164 height 7
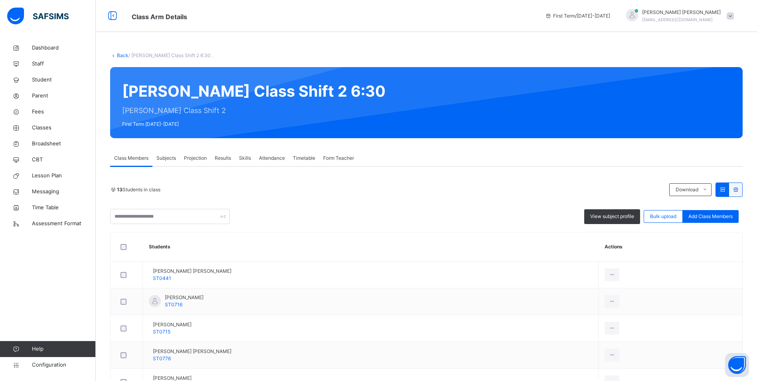
click at [278, 158] on span "Attendance" at bounding box center [272, 158] width 26 height 7
